Goal: Communication & Community: Answer question/provide support

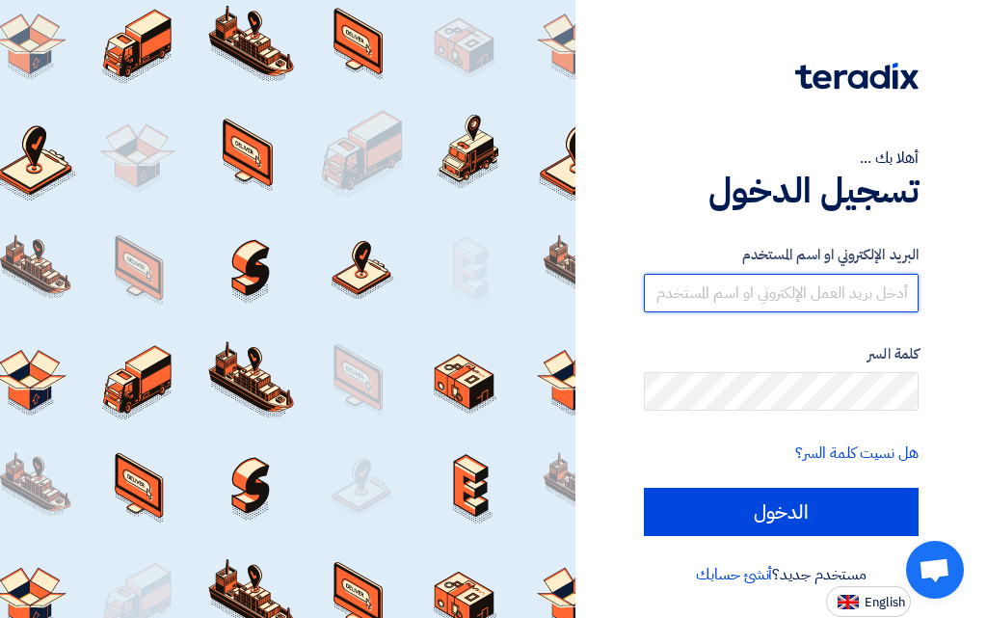
click at [825, 295] on input "text" at bounding box center [781, 293] width 275 height 39
type input "[EMAIL_ADDRESS][DOMAIN_NAME]"
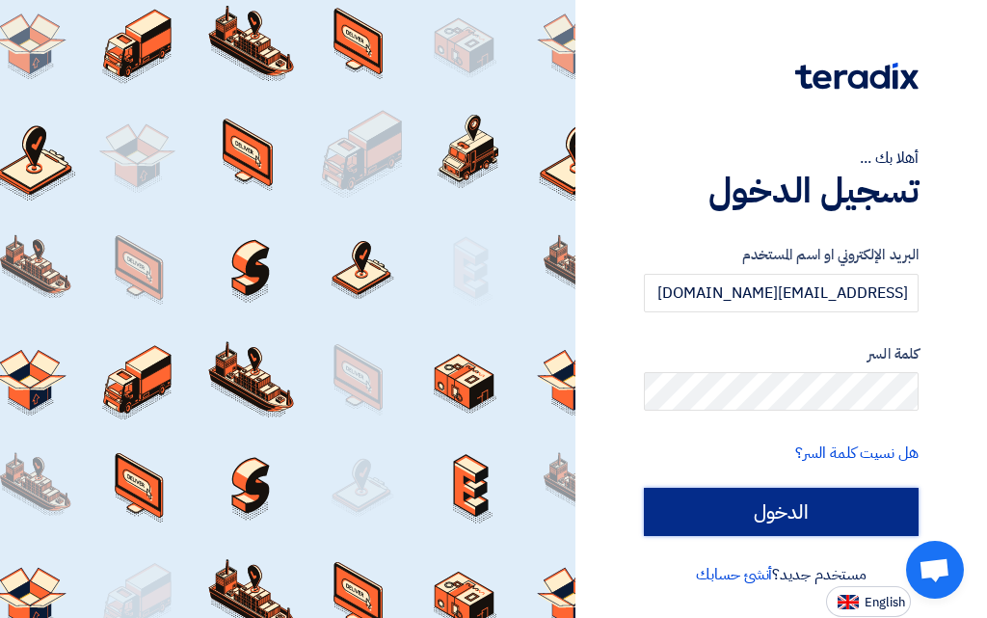
click at [772, 526] on input "الدخول" at bounding box center [781, 512] width 275 height 48
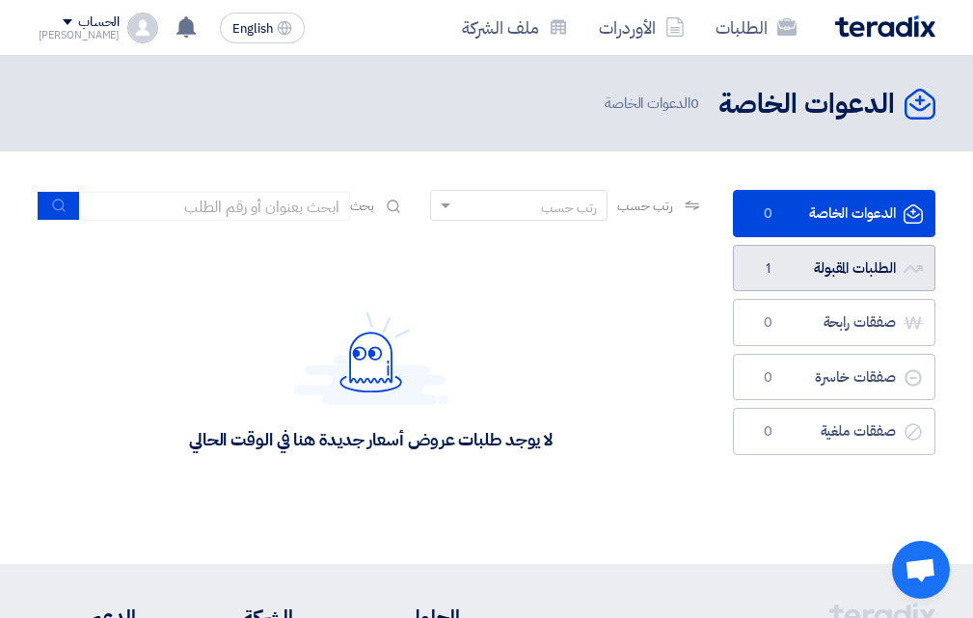
click at [839, 279] on link "الطلبات المقبولة الطلبات المقبولة 1" at bounding box center [834, 268] width 202 height 47
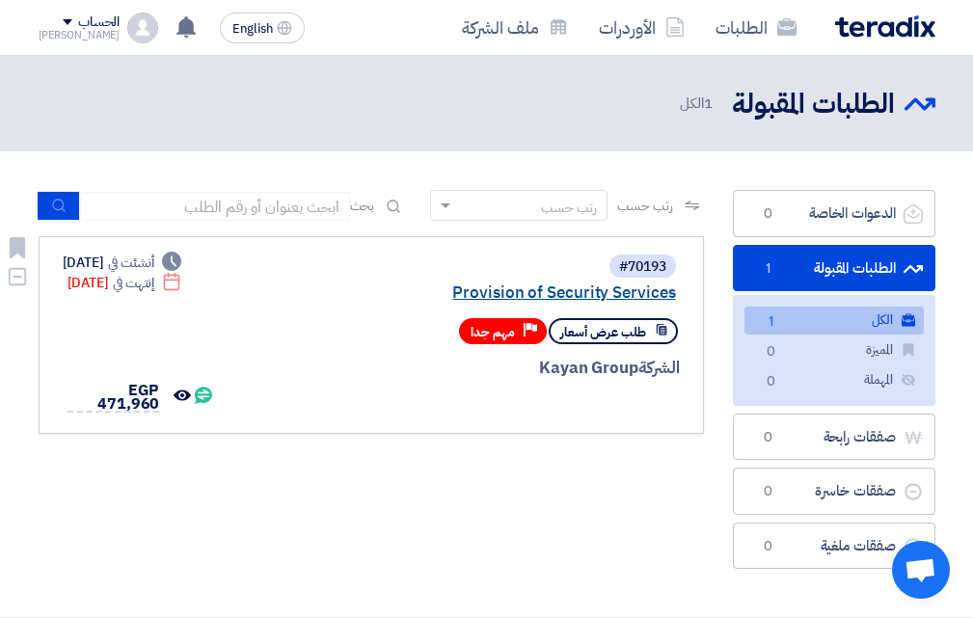
click at [556, 291] on link "Provision of Security Services" at bounding box center [483, 292] width 386 height 17
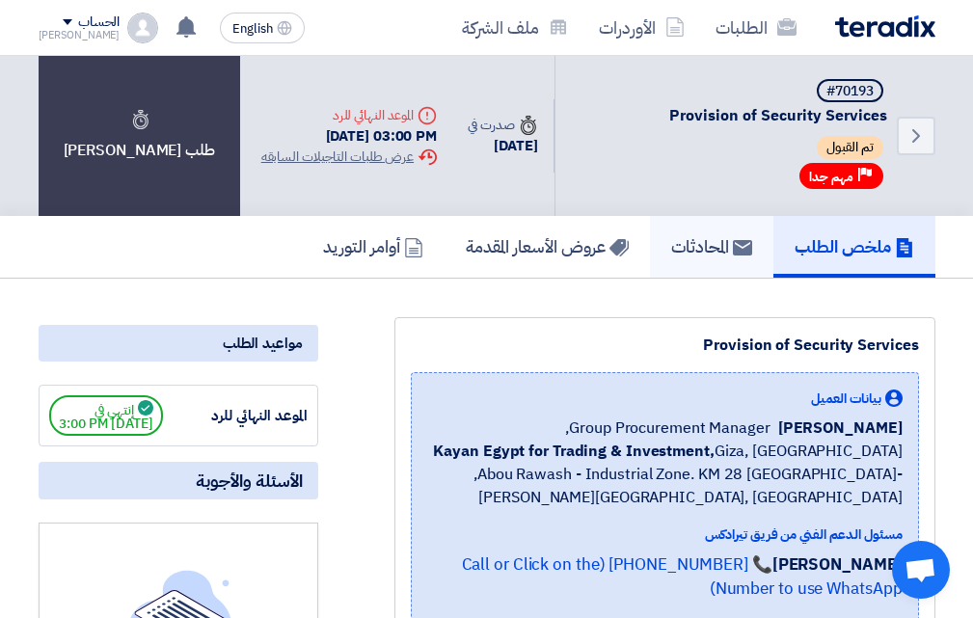
click at [733, 256] on icon at bounding box center [742, 247] width 19 height 19
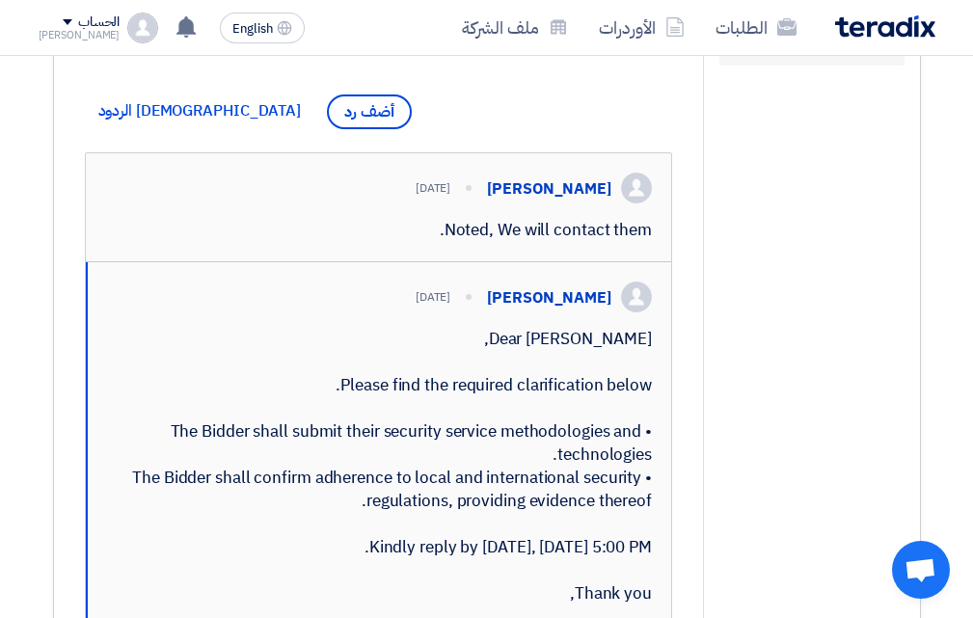
scroll to position [469, 0]
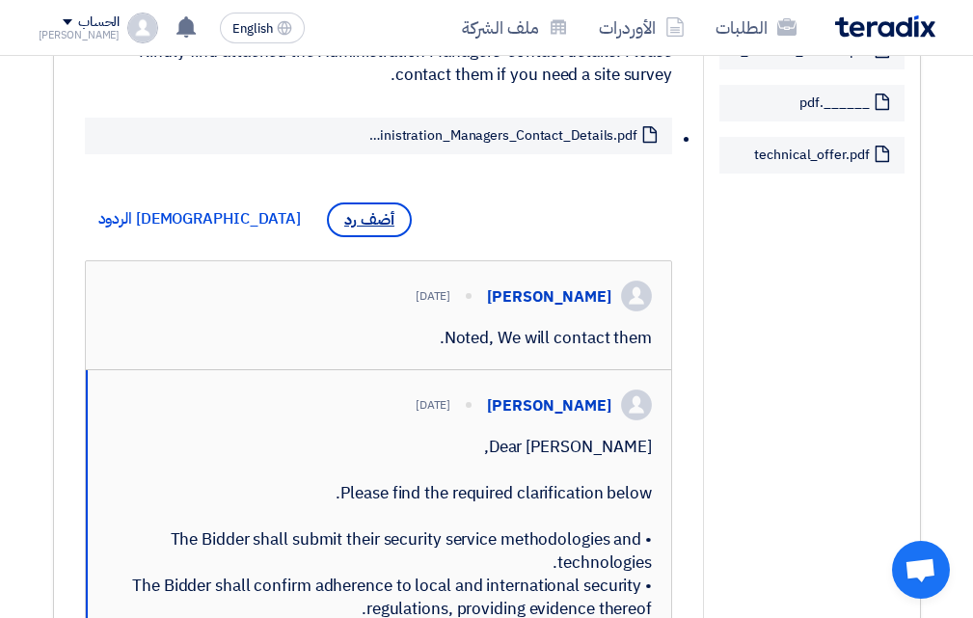
click at [327, 229] on span "أضف رد" at bounding box center [369, 219] width 85 height 35
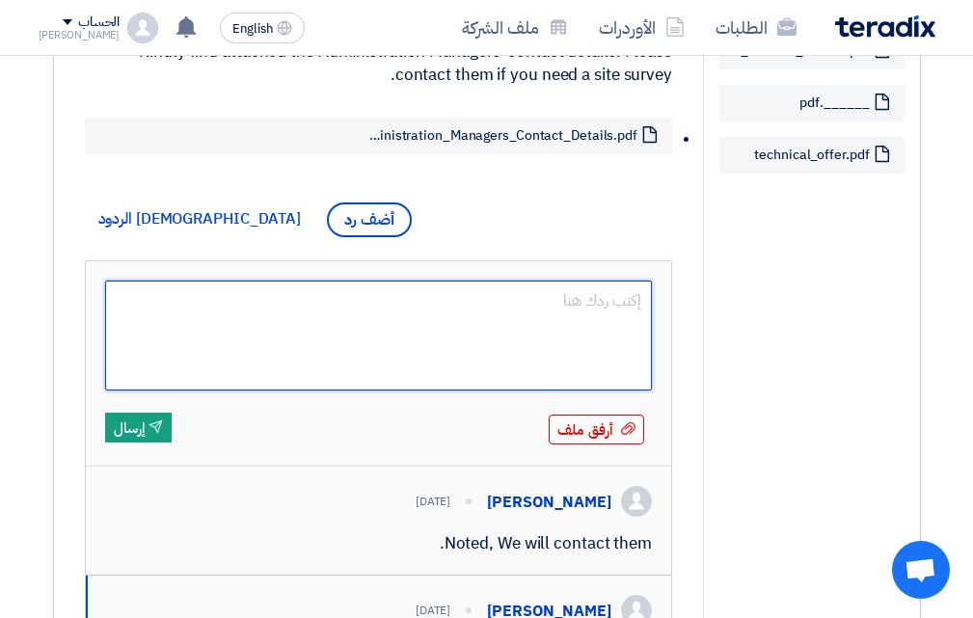
click at [571, 330] on textarea at bounding box center [379, 336] width 548 height 110
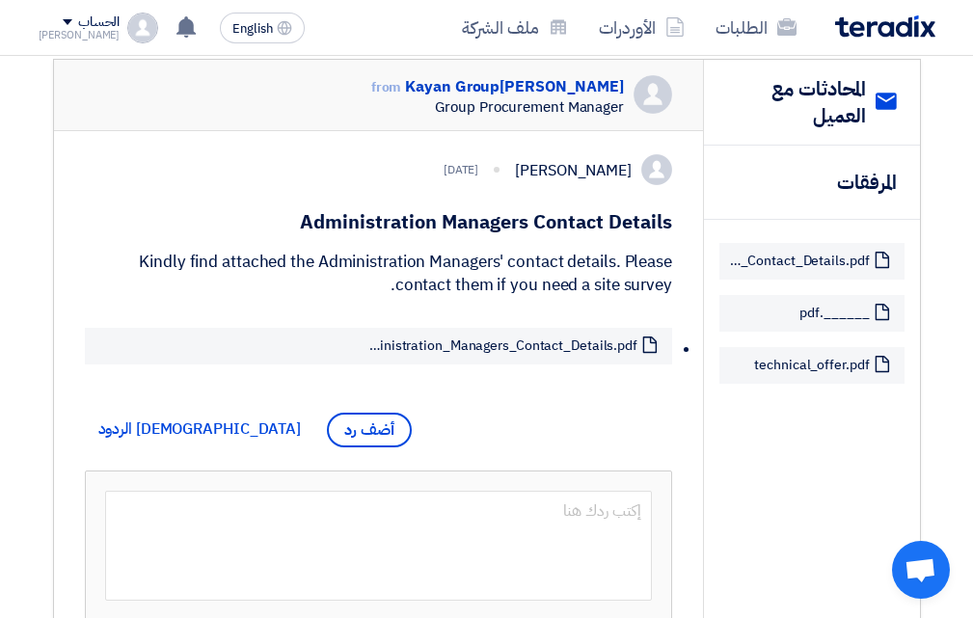
scroll to position [1, 0]
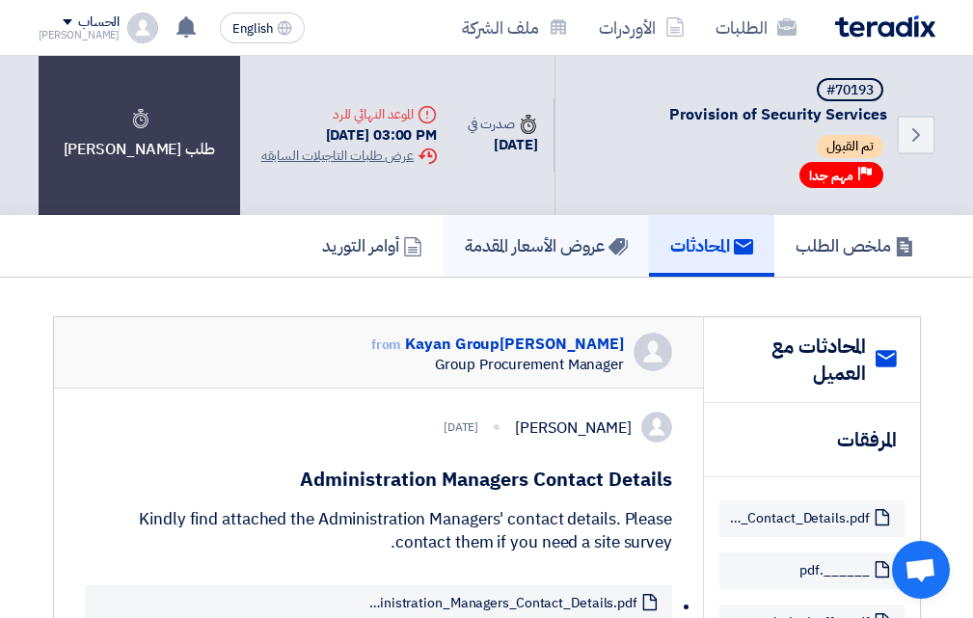
click at [590, 245] on h5 "عروض الأسعار المقدمة" at bounding box center [546, 245] width 163 height 22
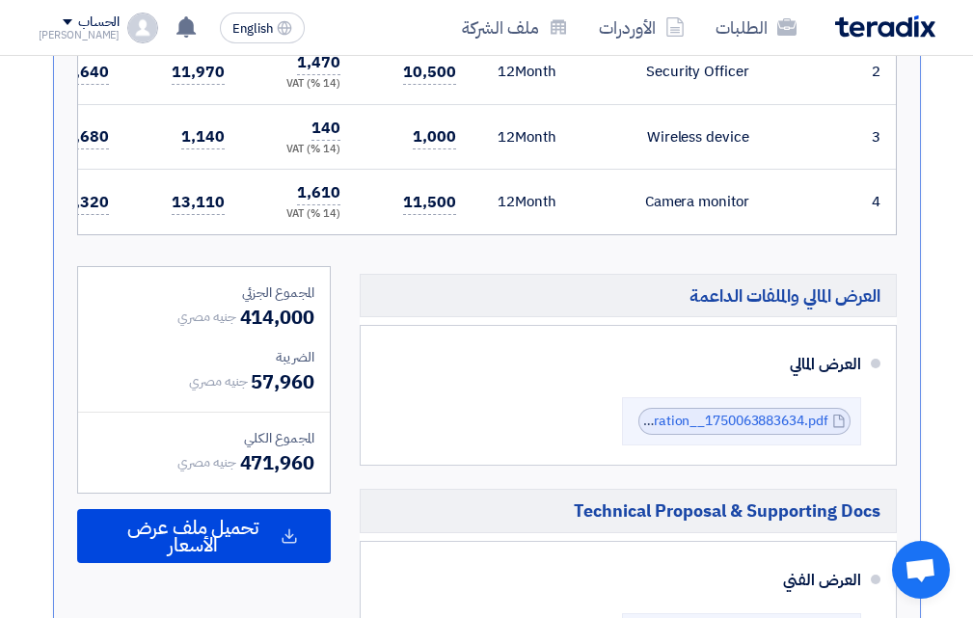
scroll to position [869, 0]
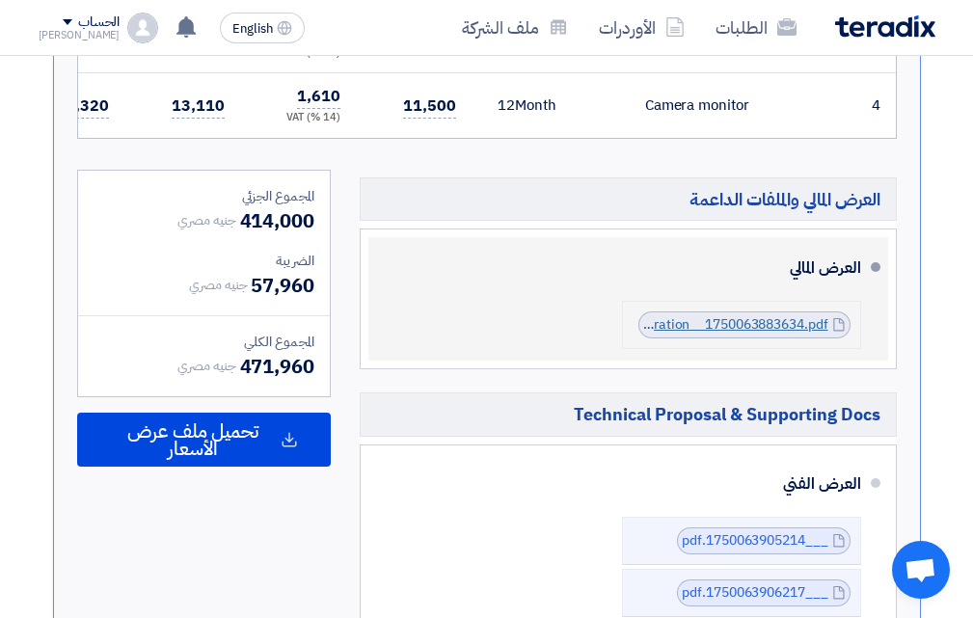
click at [702, 335] on link "ProvisionofSecurityServicesRemuneration__1750063883634.pdf" at bounding box center [630, 324] width 394 height 20
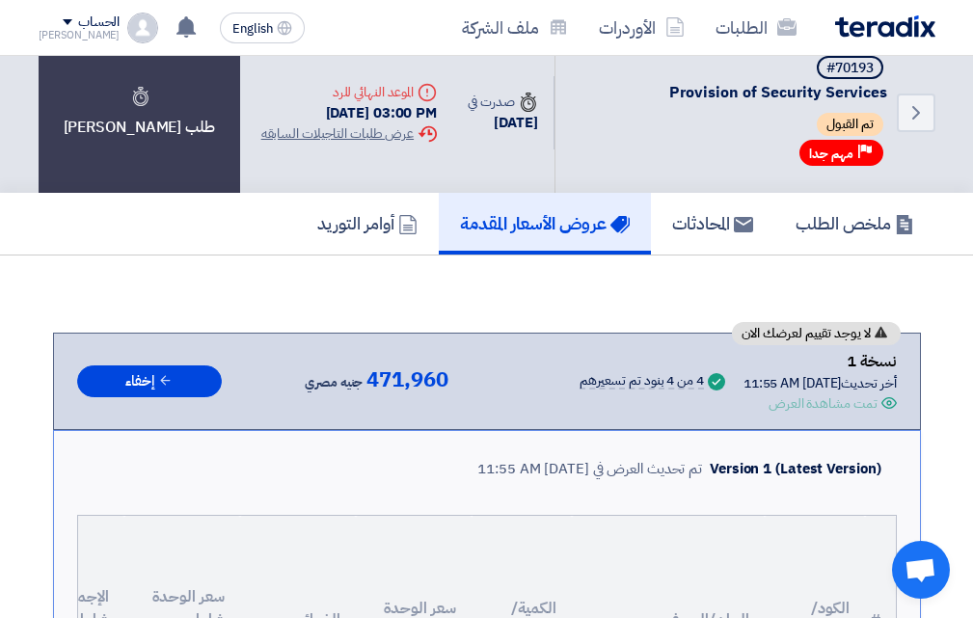
scroll to position [1, 0]
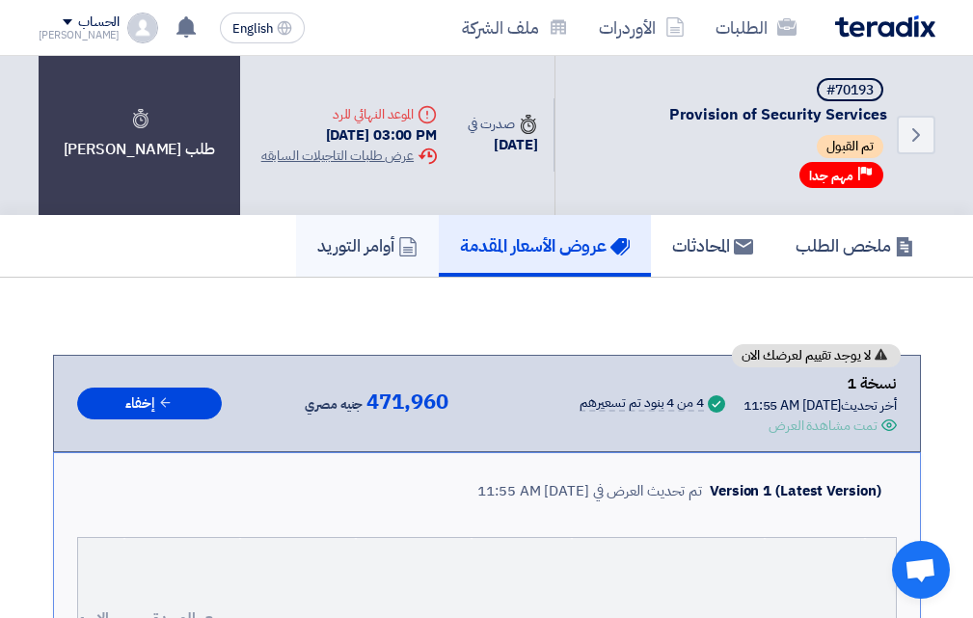
click at [354, 252] on h5 "أوامر التوريد" at bounding box center [367, 245] width 100 height 22
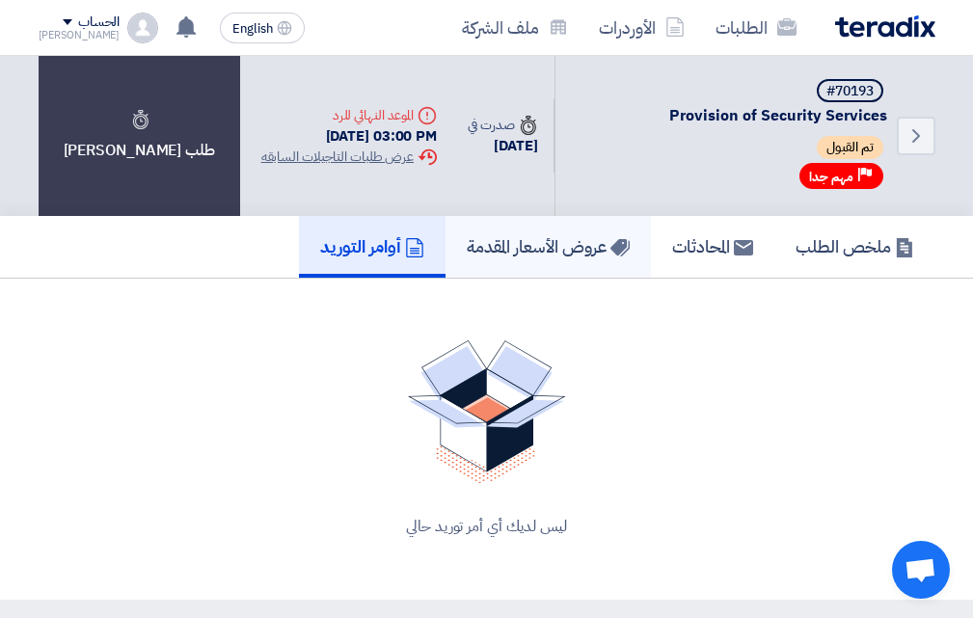
click at [546, 257] on h5 "عروض الأسعار المقدمة" at bounding box center [548, 246] width 163 height 22
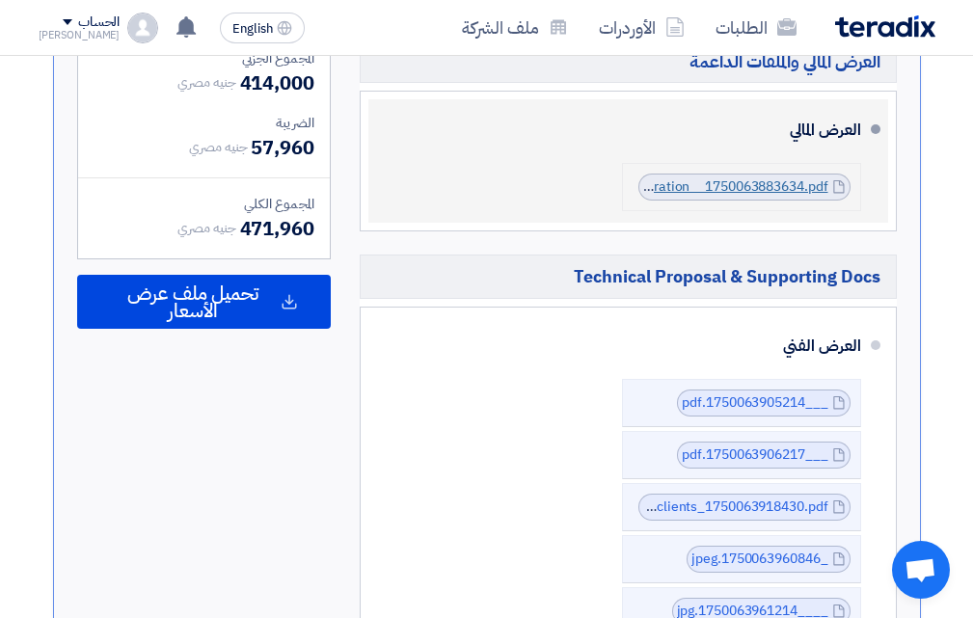
scroll to position [962, 0]
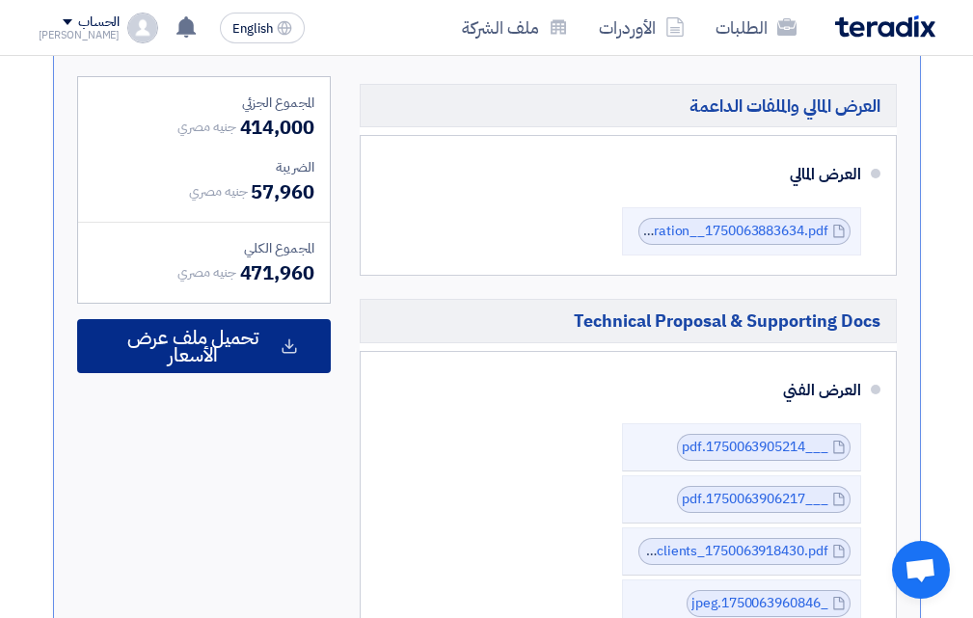
click at [256, 363] on span "تحميل ملف عرض الأسعار" at bounding box center [193, 346] width 167 height 35
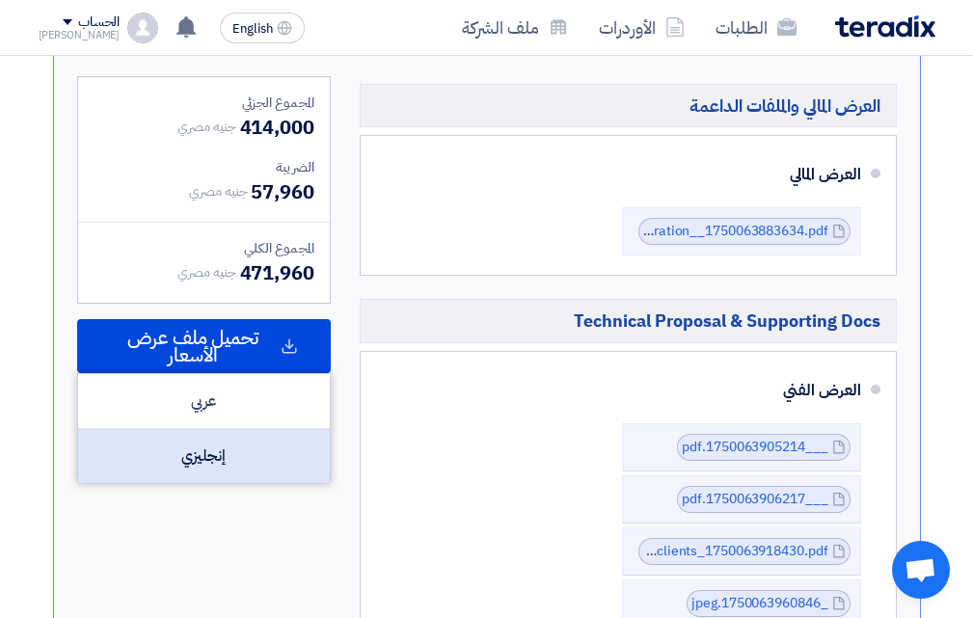
click at [206, 483] on div "إنجليزي" at bounding box center [204, 456] width 252 height 54
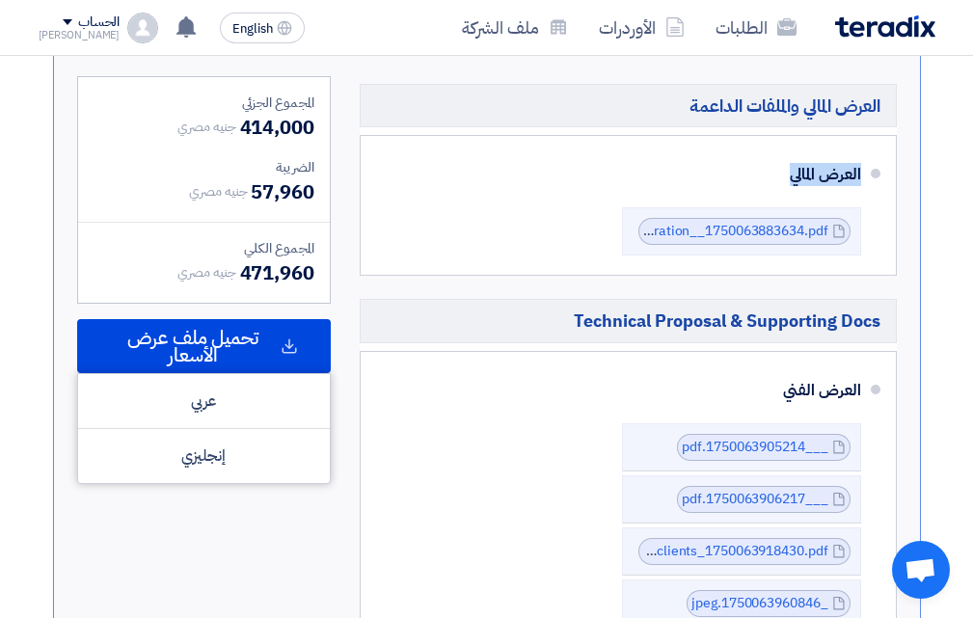
drag, startPoint x: 968, startPoint y: 279, endPoint x: 986, endPoint y: 219, distance: 62.5
click at [973, 166] on html "الطلبات الأوردرات ملف الشركة English EN تم استقبال رساله جديدة من العميل Kayan …" at bounding box center [486, 451] width 973 height 2827
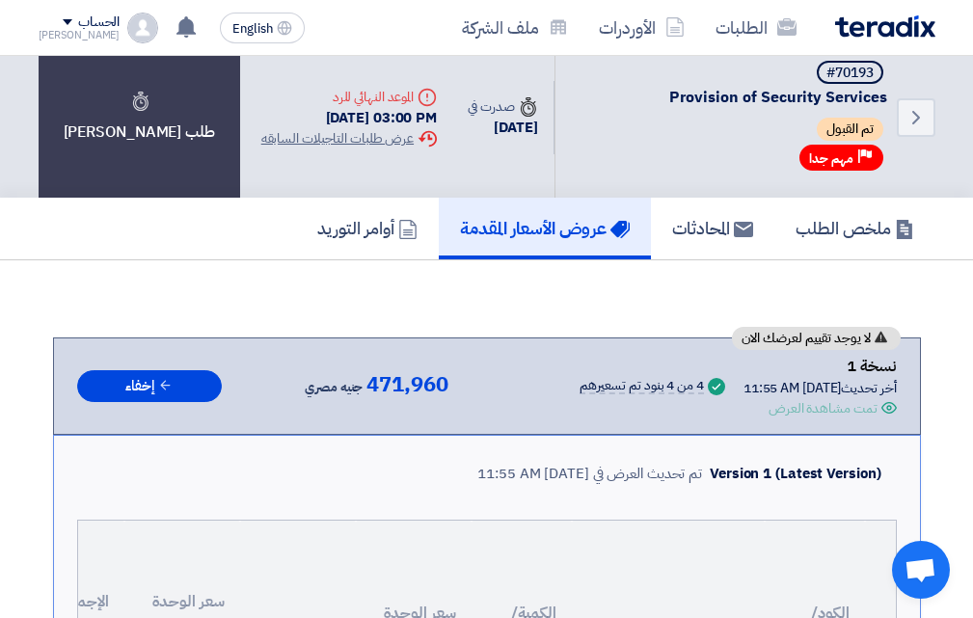
scroll to position [0, 0]
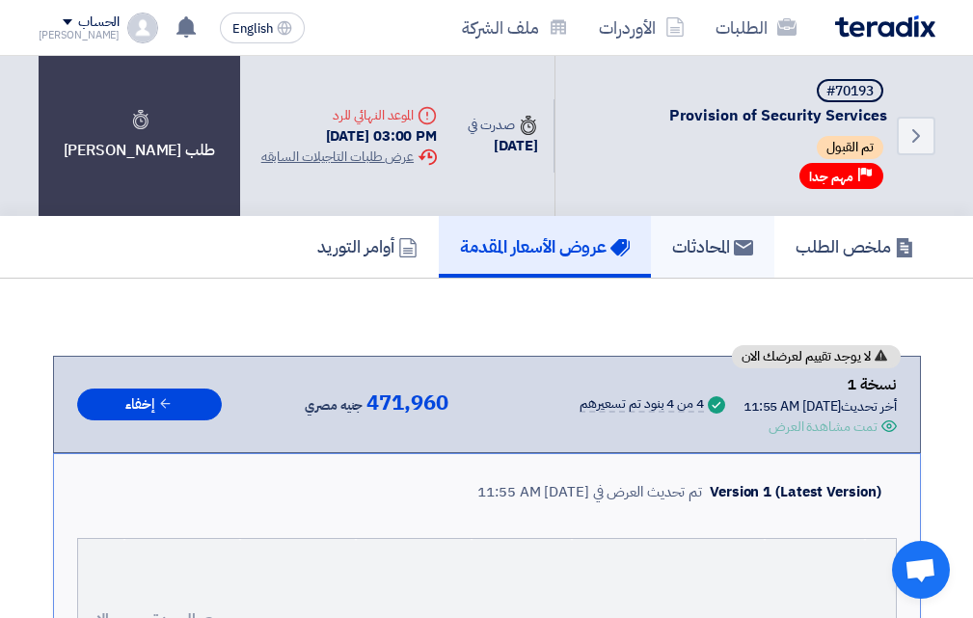
click at [734, 253] on use at bounding box center [743, 247] width 19 height 15
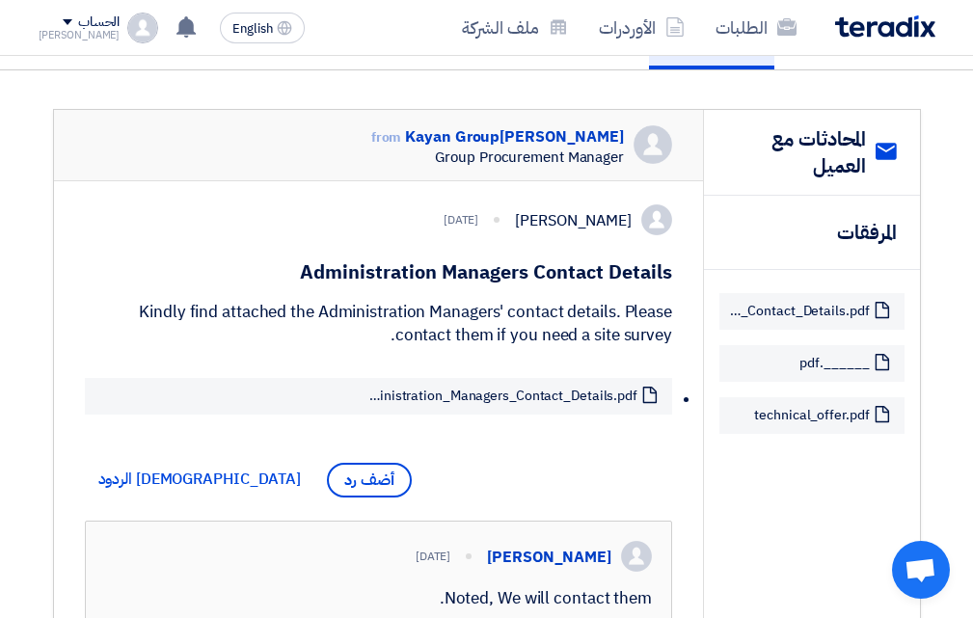
scroll to position [386, 0]
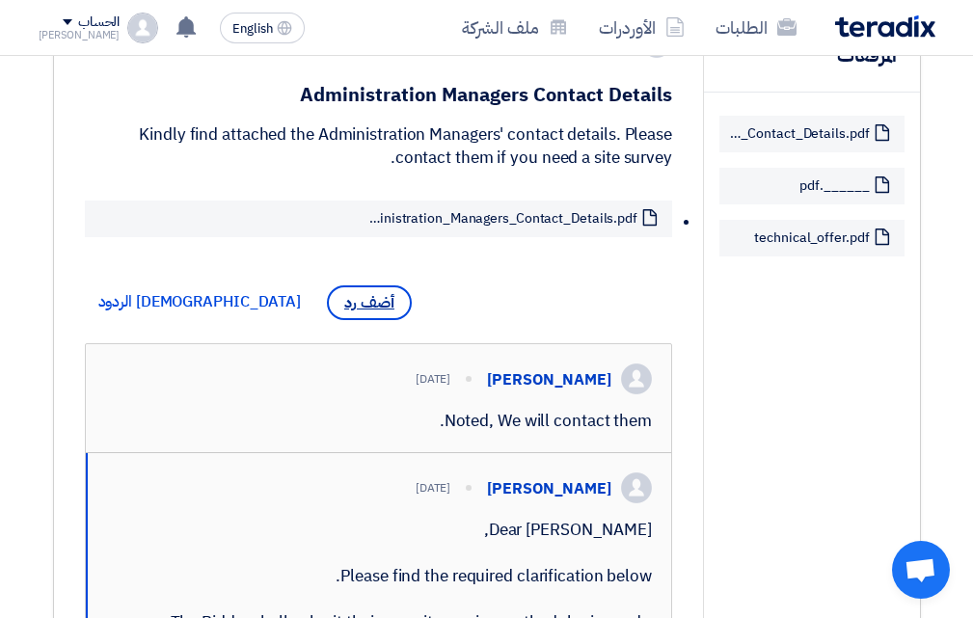
click at [327, 320] on span "أضف رد" at bounding box center [369, 302] width 85 height 35
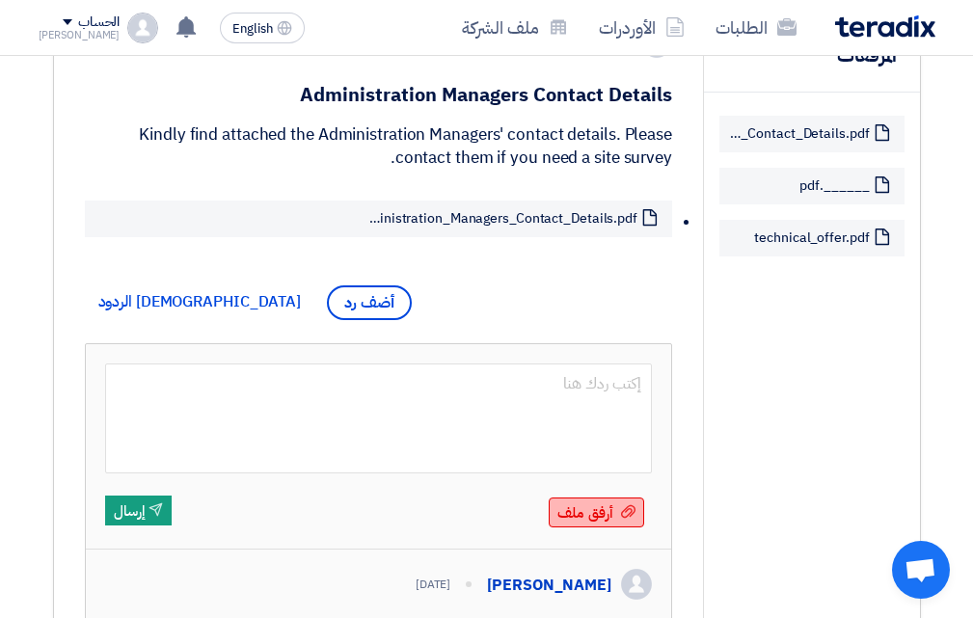
click at [634, 519] on icon "أرفق ملف" at bounding box center [628, 511] width 14 height 14
click at [0, 0] on input "أرفق ملف أرفق ملف" at bounding box center [0, 0] width 0 height 0
click at [588, 524] on span "أرفق ملف" at bounding box center [585, 512] width 56 height 21
click at [0, 0] on input "أرفق ملف أرفق ملف" at bounding box center [0, 0] width 0 height 0
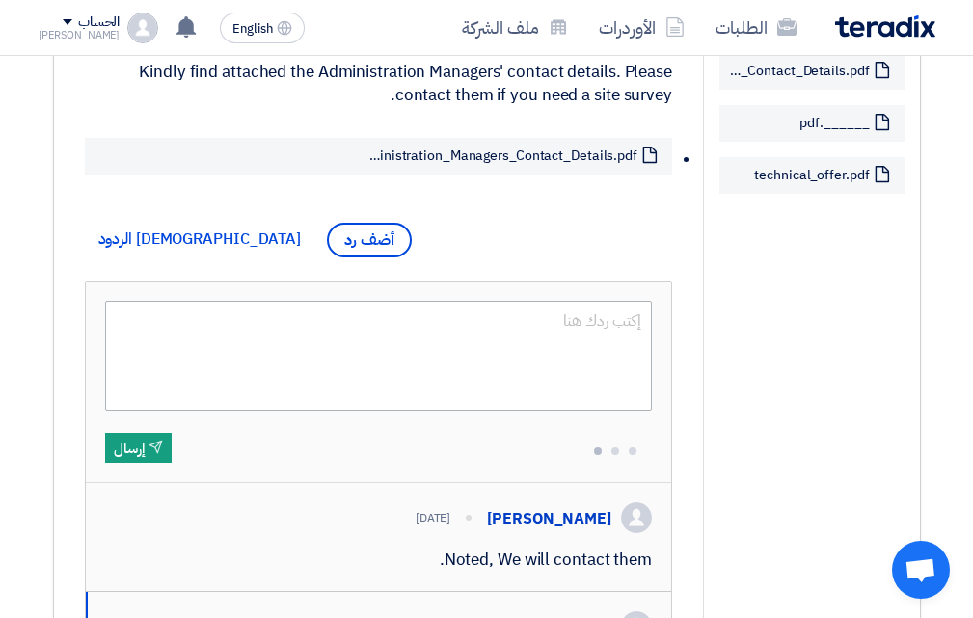
scroll to position [482, 0]
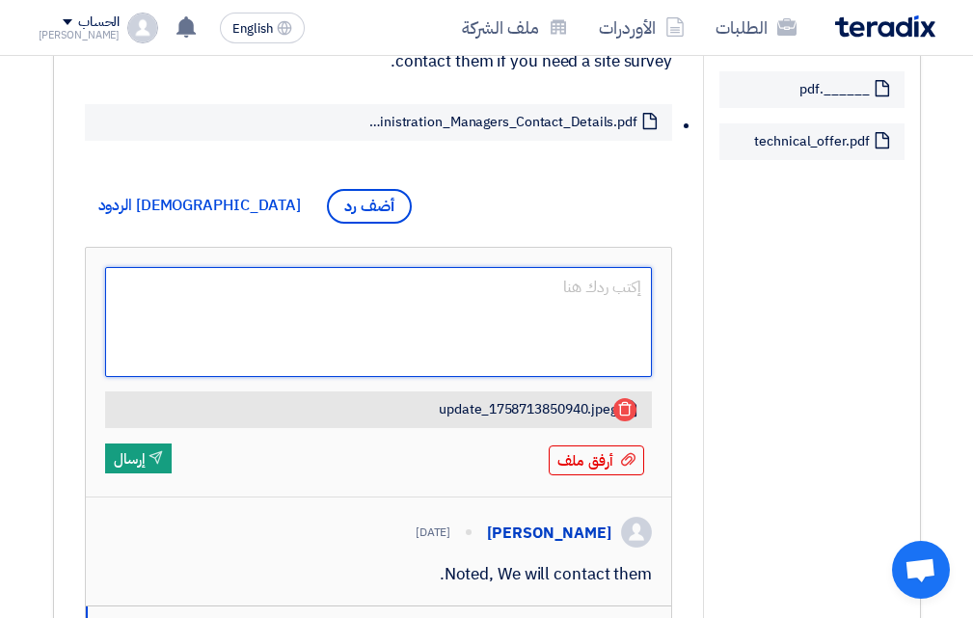
click at [539, 334] on textarea at bounding box center [379, 322] width 548 height 110
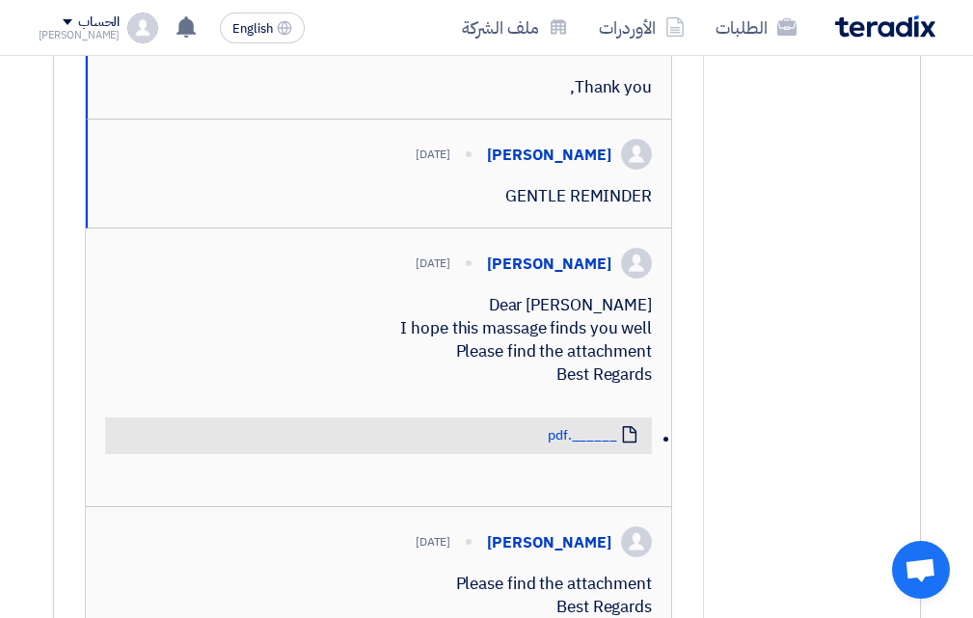
scroll to position [1351, 0]
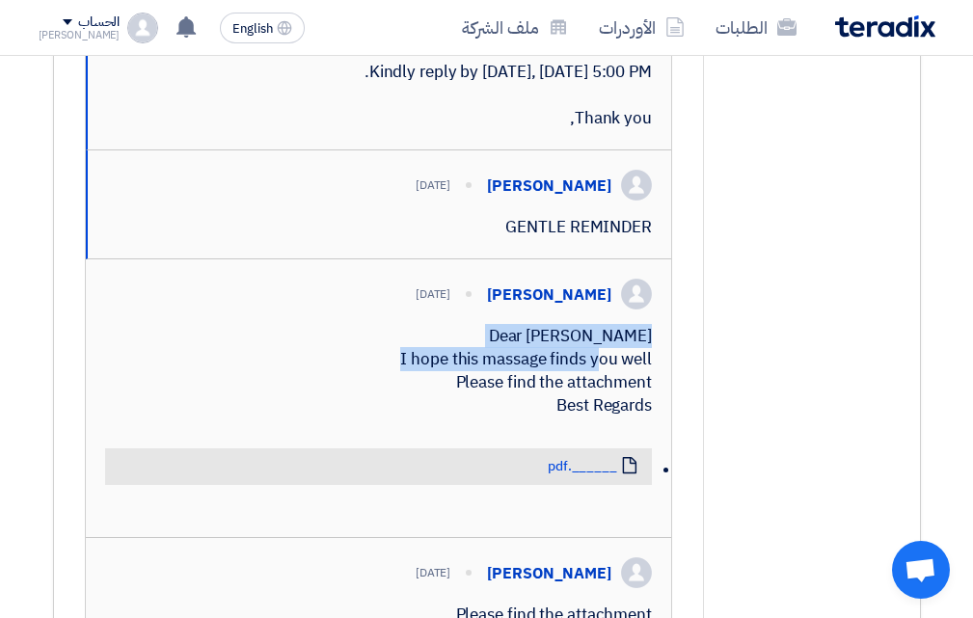
drag, startPoint x: 551, startPoint y: 473, endPoint x: 621, endPoint y: 433, distance: 80.4
click at [621, 417] on div "Dear [PERSON_NAME] I hope this massage finds you well Please find the attachmen…" at bounding box center [379, 371] width 548 height 93
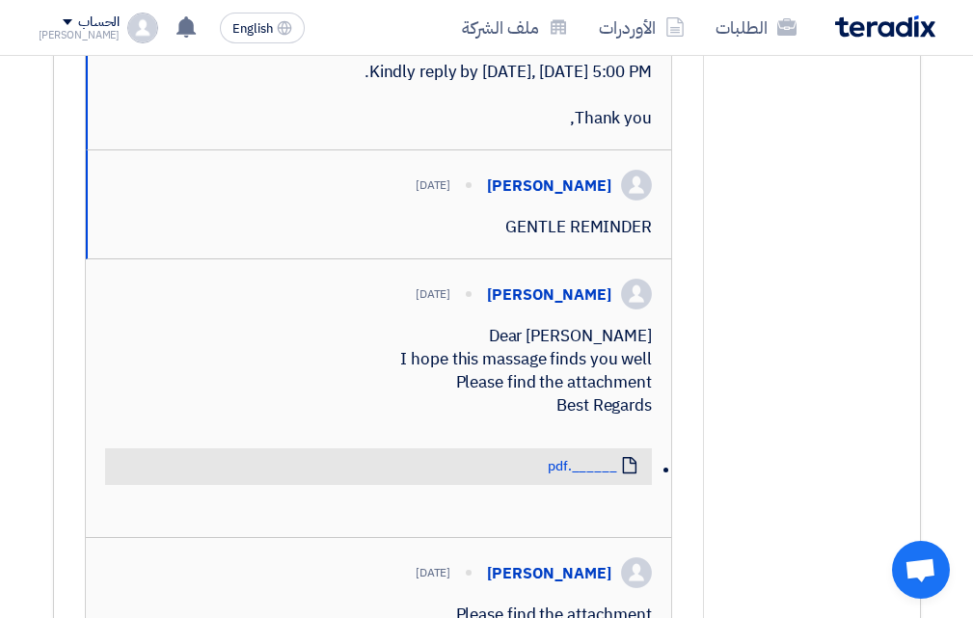
click at [631, 417] on div "Dear [PERSON_NAME] I hope this massage finds you well Please find the attachmen…" at bounding box center [379, 371] width 548 height 93
drag, startPoint x: 652, startPoint y: 445, endPoint x: 644, endPoint y: 530, distance: 85.2
click at [644, 530] on div "[PERSON_NAME] [DATE] Dear [PERSON_NAME] I hope this massage finds you well Plea…" at bounding box center [379, 398] width 586 height 279
copy div "Dear [PERSON_NAME] I hope this massage finds you well Please find the attachmen…"
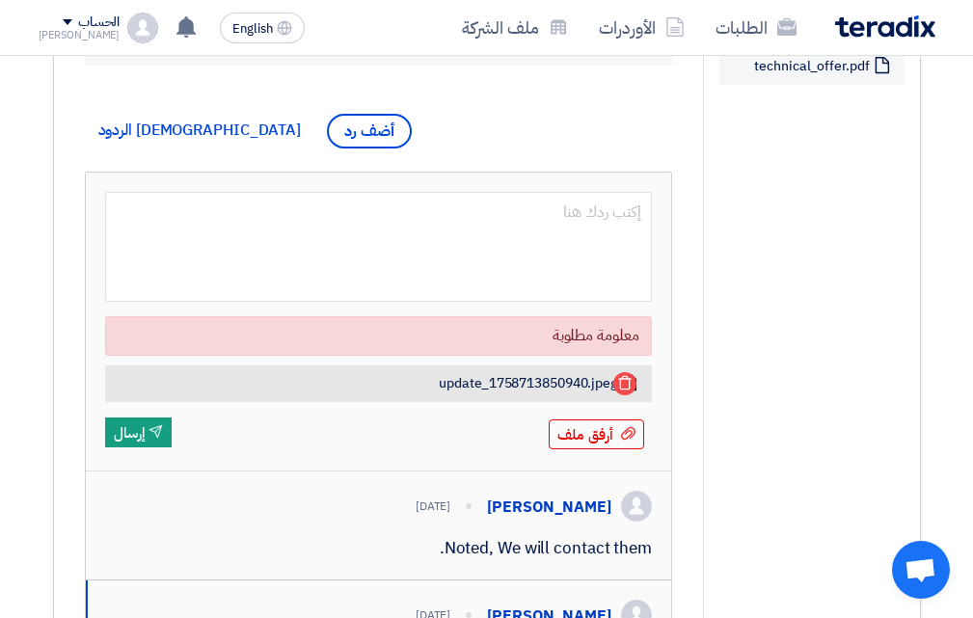
scroll to position [579, 0]
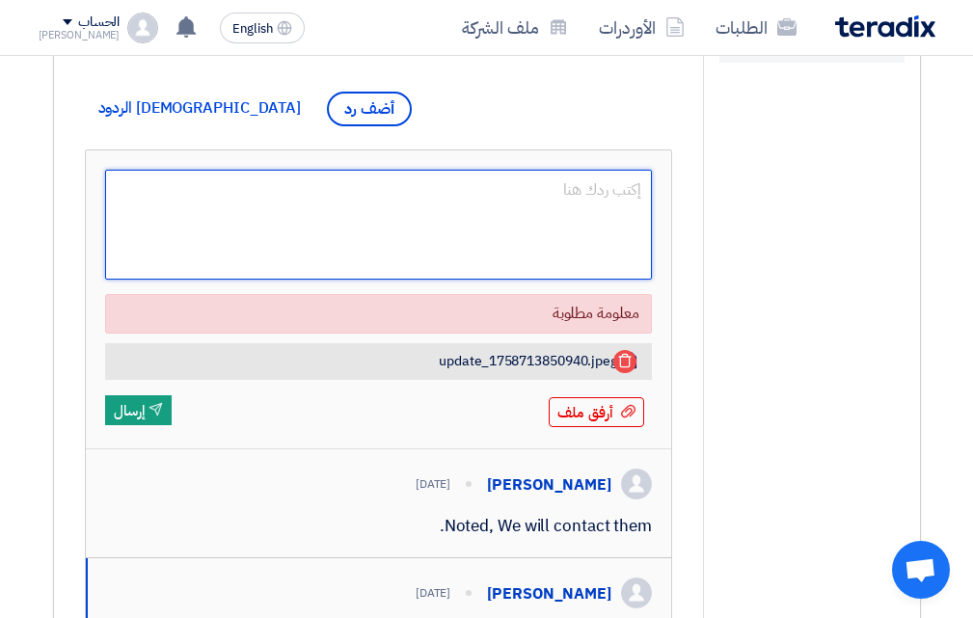
click at [507, 221] on textarea at bounding box center [379, 225] width 548 height 110
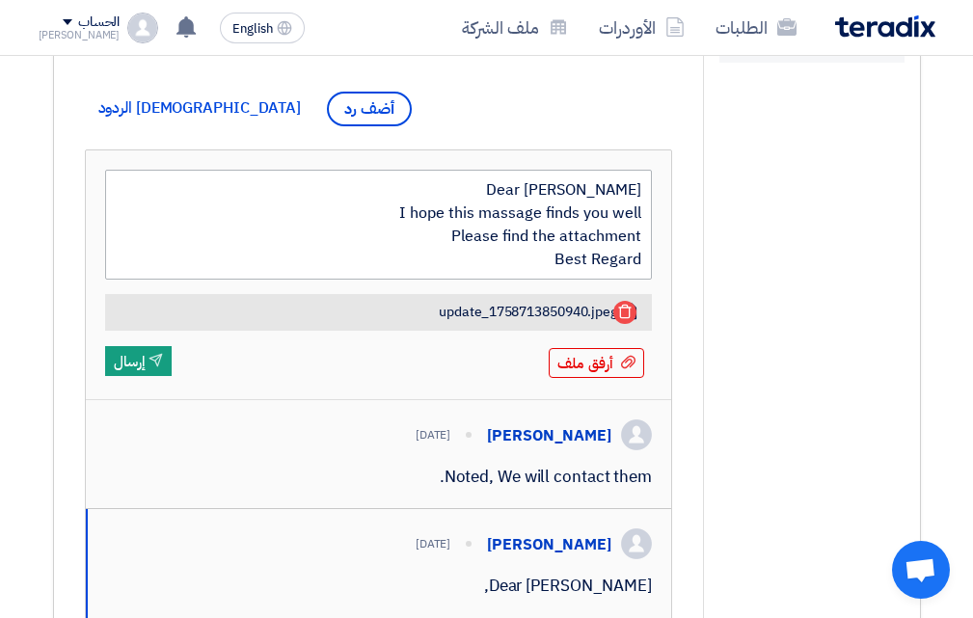
click at [643, 263] on textarea "Dear [PERSON_NAME] I hope this massage finds you well Please find the attachmen…" at bounding box center [379, 225] width 548 height 110
click at [635, 255] on textarea "Dear [PERSON_NAME] I hope this massage finds you well Please find the attachmen…" at bounding box center [379, 225] width 548 height 110
type textarea "Dear [PERSON_NAME] I hope this massage finds you well Please find the attace Be…"
click at [635, 263] on textarea "Dear [PERSON_NAME] I hope this massage finds you well Please find the attace Be…" at bounding box center [379, 225] width 548 height 110
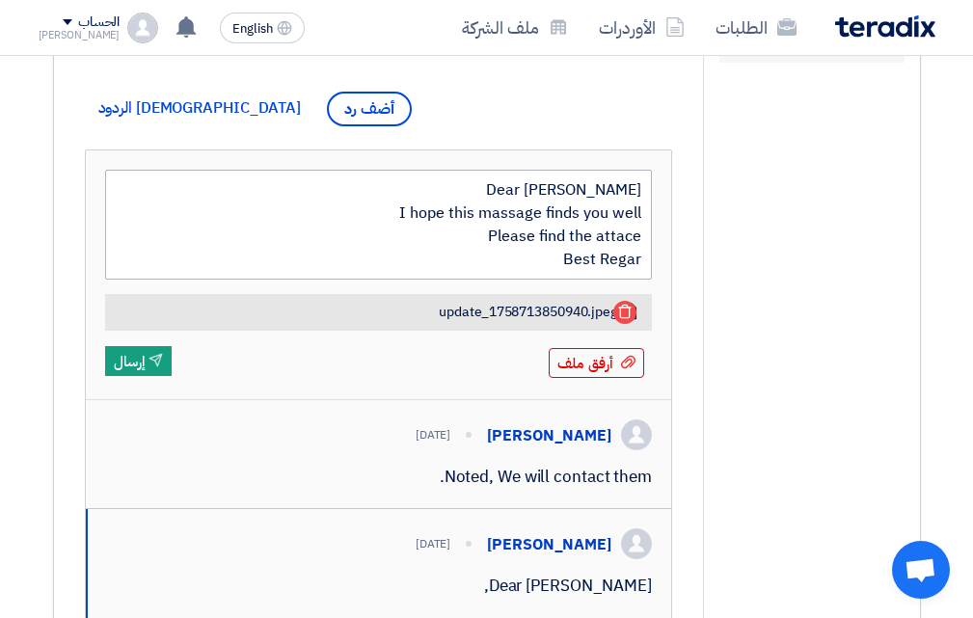
click at [635, 263] on textarea "Dear [PERSON_NAME] I hope this massage finds you well Please find the attace Be…" at bounding box center [379, 225] width 548 height 110
type textarea "Dear [PERSON_NAME] I hope this massage finds you well Please find the attached …"
drag, startPoint x: 492, startPoint y: 269, endPoint x: 592, endPoint y: 275, distance: 100.4
click at [592, 275] on textarea "Dear [PERSON_NAME] I hope this massage finds you well Please find the attached …" at bounding box center [379, 225] width 548 height 110
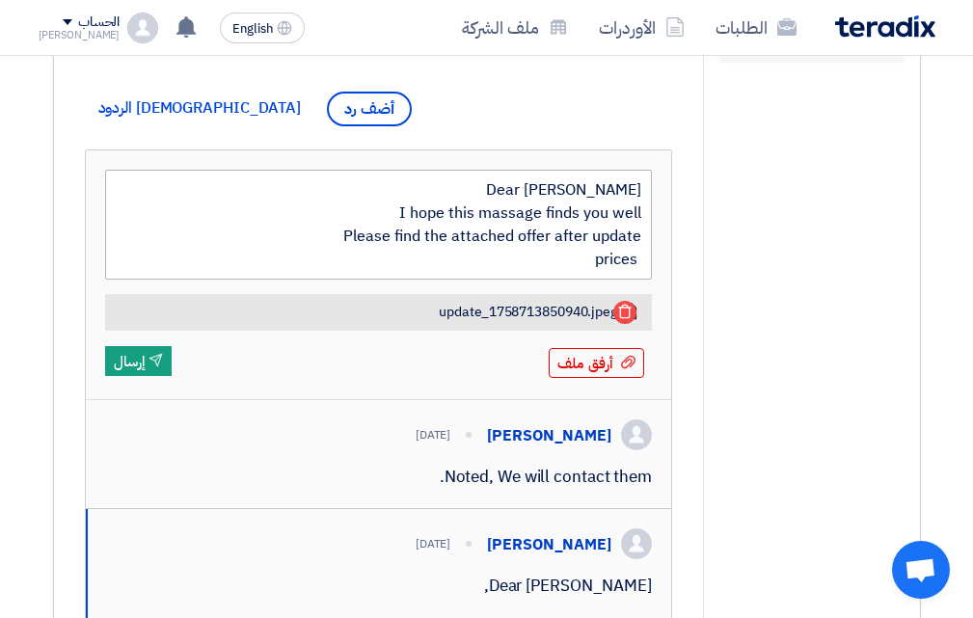
type textarea "Dear [PERSON_NAME] I hope this massage finds you well Please find the attached …"
click at [510, 280] on textarea "Dear [PERSON_NAME] I hope this massage finds you well Please find the attached …" at bounding box center [379, 225] width 548 height 110
click at [594, 261] on textarea "Dear [PERSON_NAME] I hope this massage finds you well Please find the attached …" at bounding box center [379, 225] width 548 height 110
type textarea "Dear [PERSON_NAME] I hope this massage finds you well Please find the attached …"
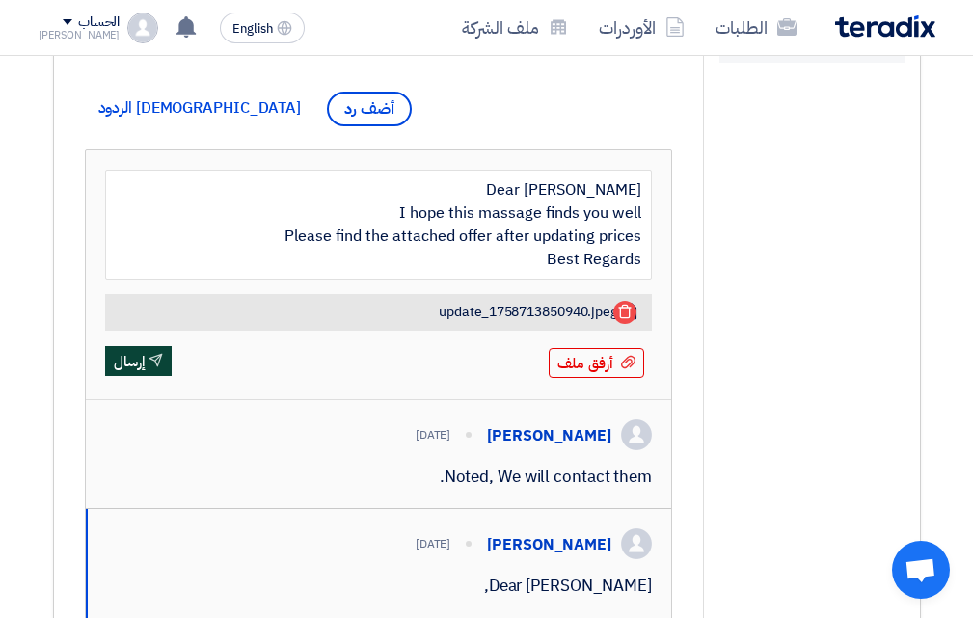
type textarea "Dear [PERSON_NAME] I hope this massage finds you well Please find the attached …"
click at [158, 367] on icon "Send" at bounding box center [155, 360] width 14 height 14
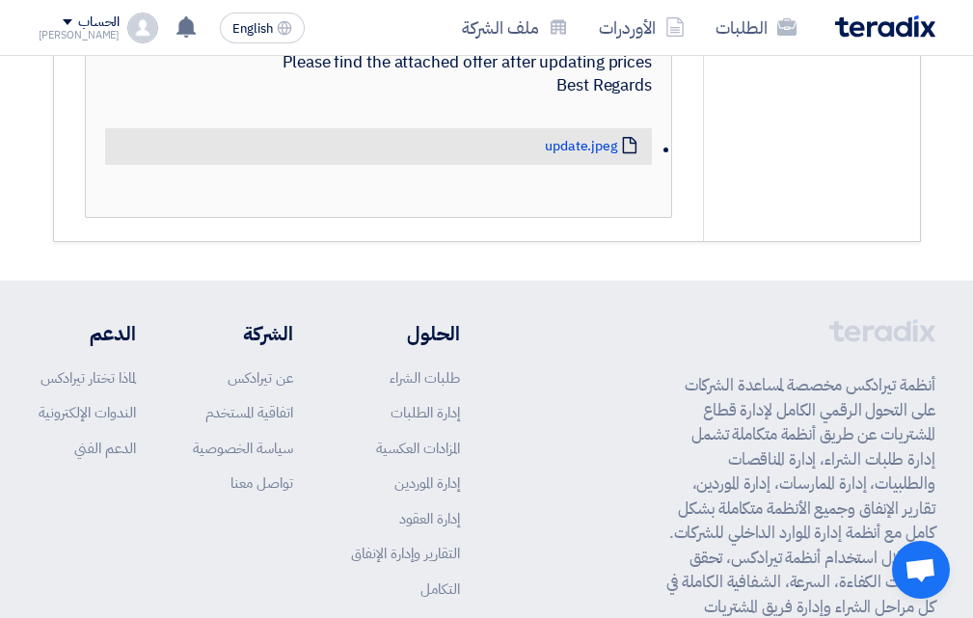
scroll to position [2315, 0]
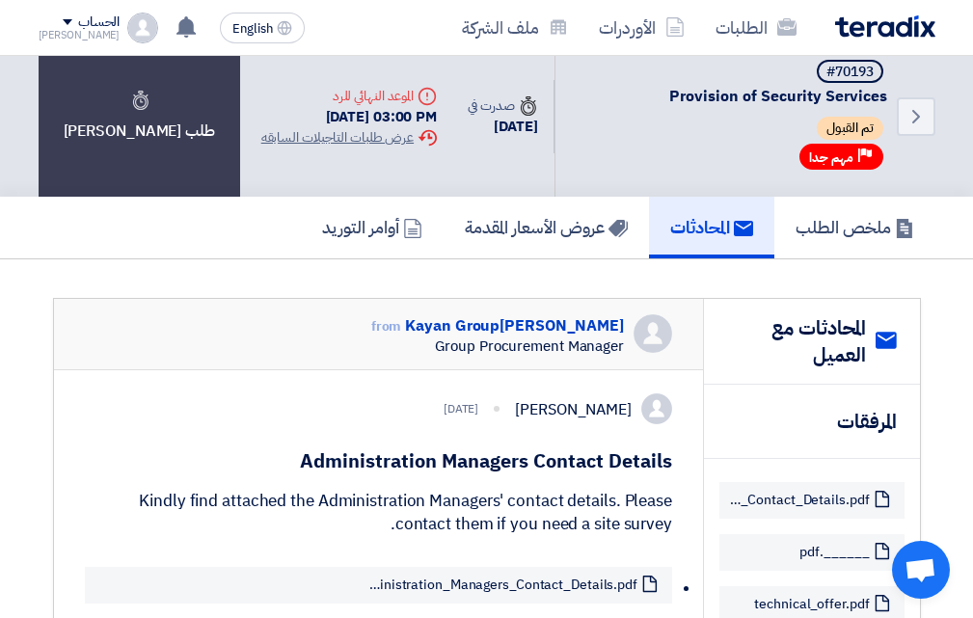
scroll to position [0, 0]
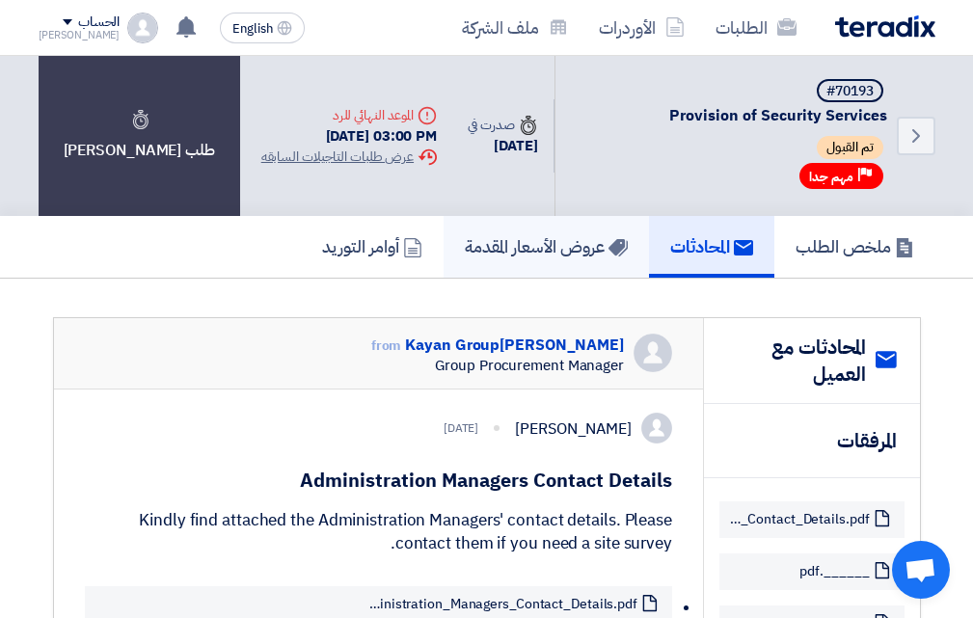
click at [499, 252] on h5 "عروض الأسعار المقدمة" at bounding box center [546, 246] width 163 height 22
